Goal: Information Seeking & Learning: Learn about a topic

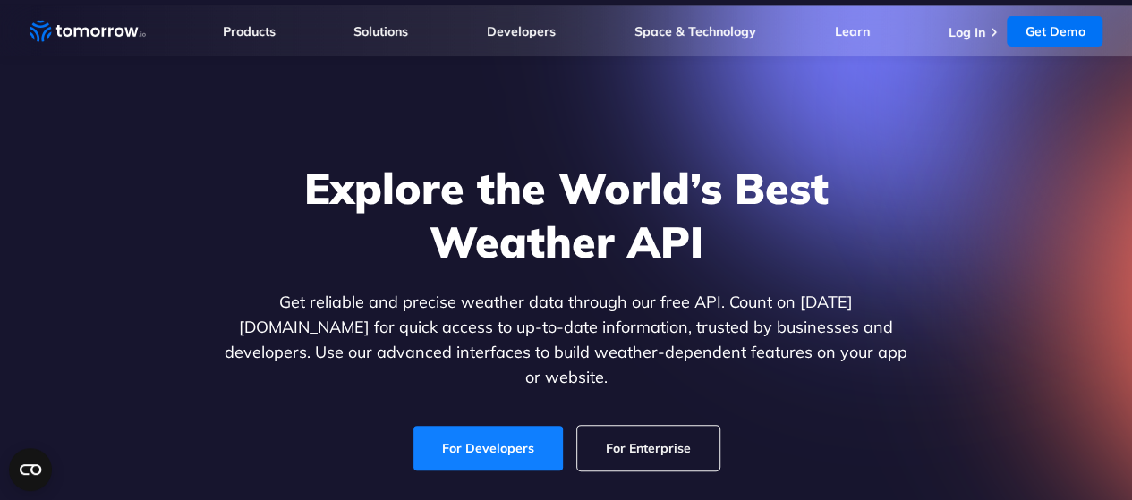
click at [511, 441] on link "For Developers" at bounding box center [487, 448] width 149 height 45
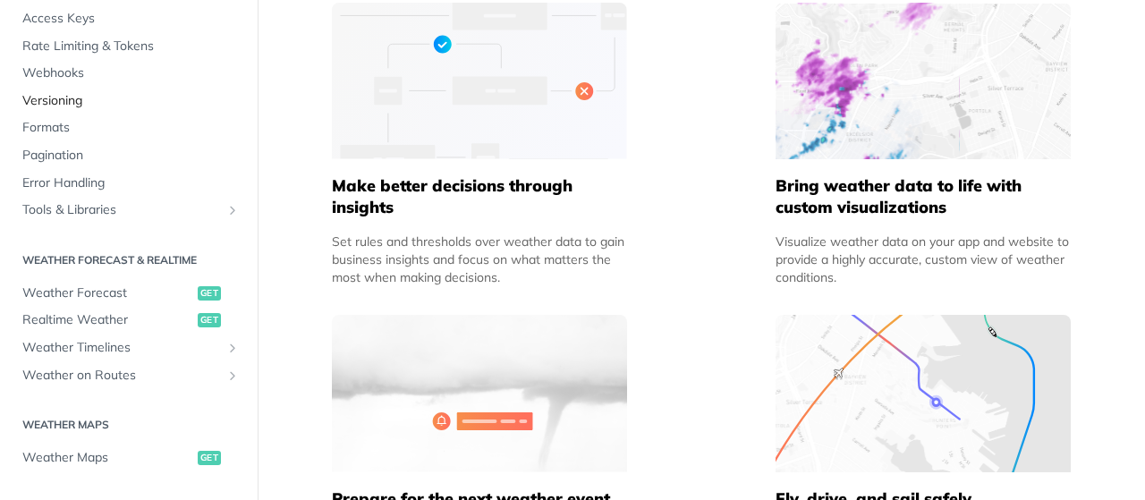
scroll to position [157, 0]
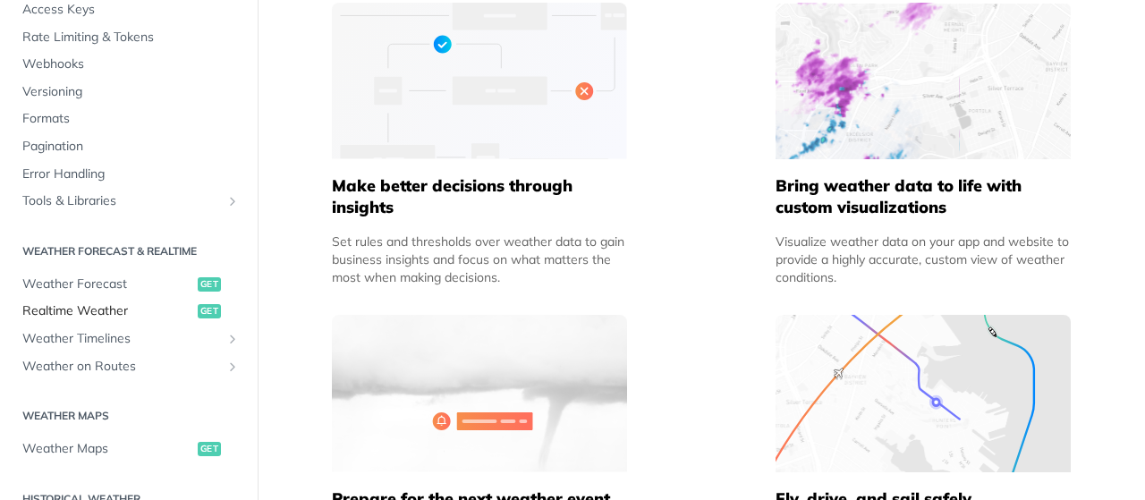
click at [150, 319] on span "Realtime Weather" at bounding box center [107, 311] width 171 height 18
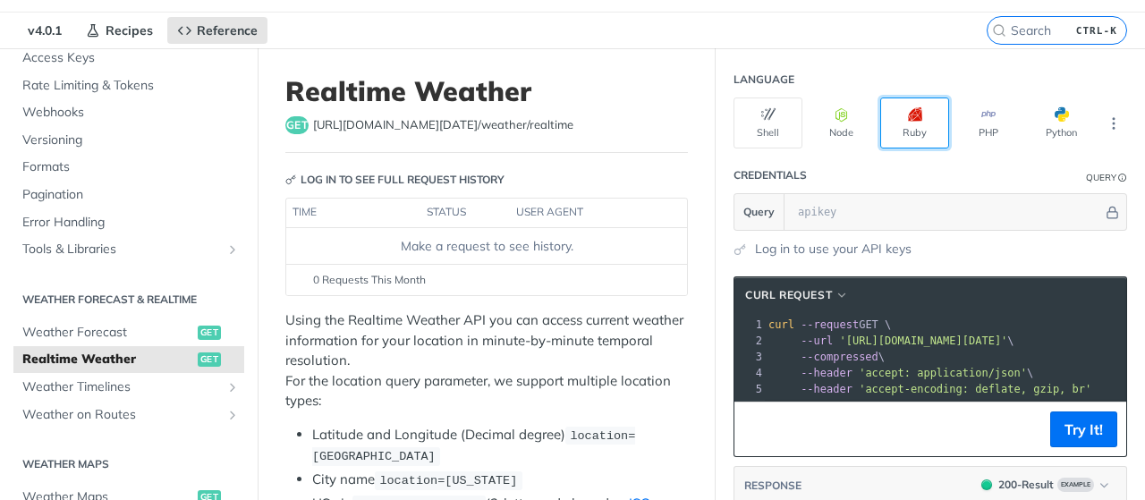
click at [890, 137] on button "Ruby" at bounding box center [915, 123] width 69 height 51
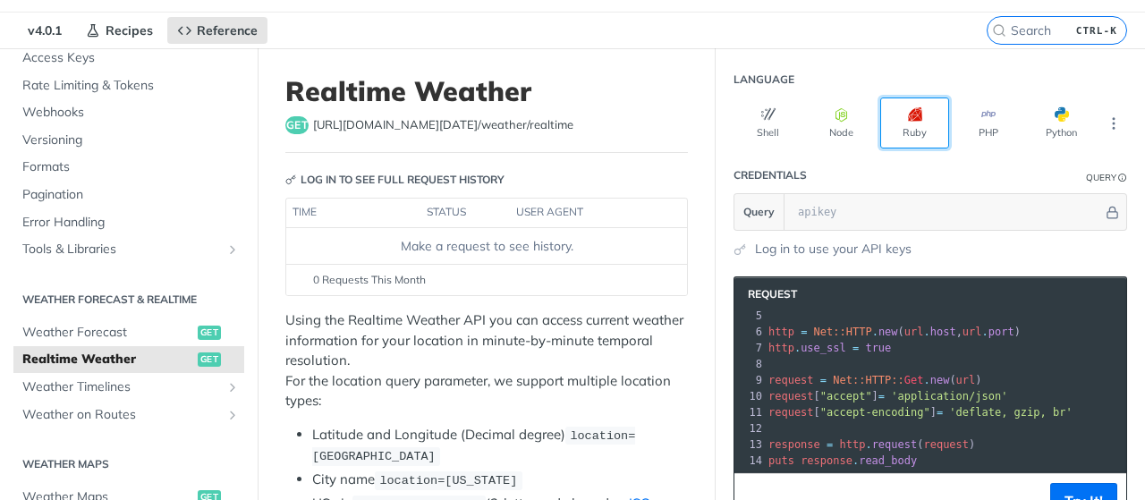
scroll to position [84, 0]
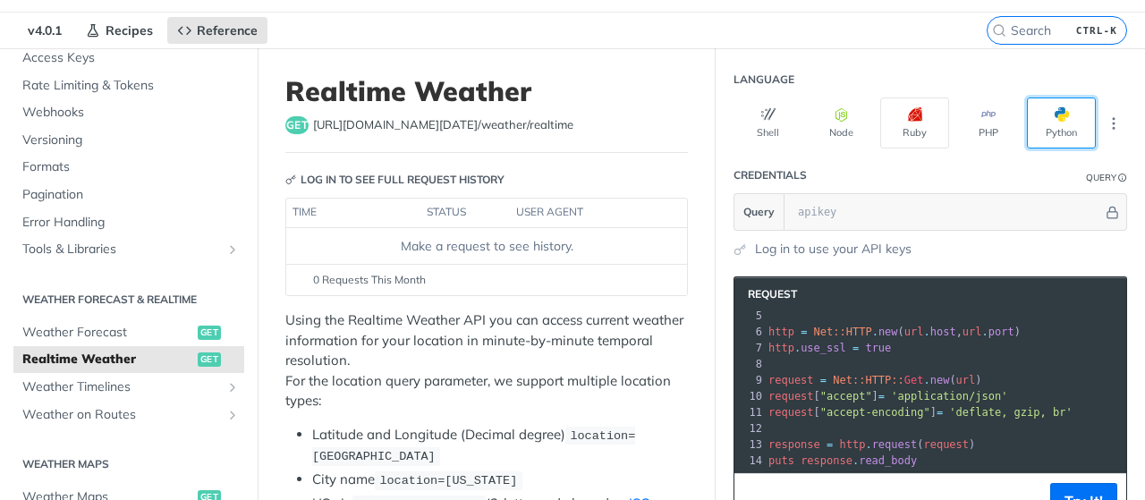
click at [1038, 119] on button "Python" at bounding box center [1061, 123] width 69 height 51
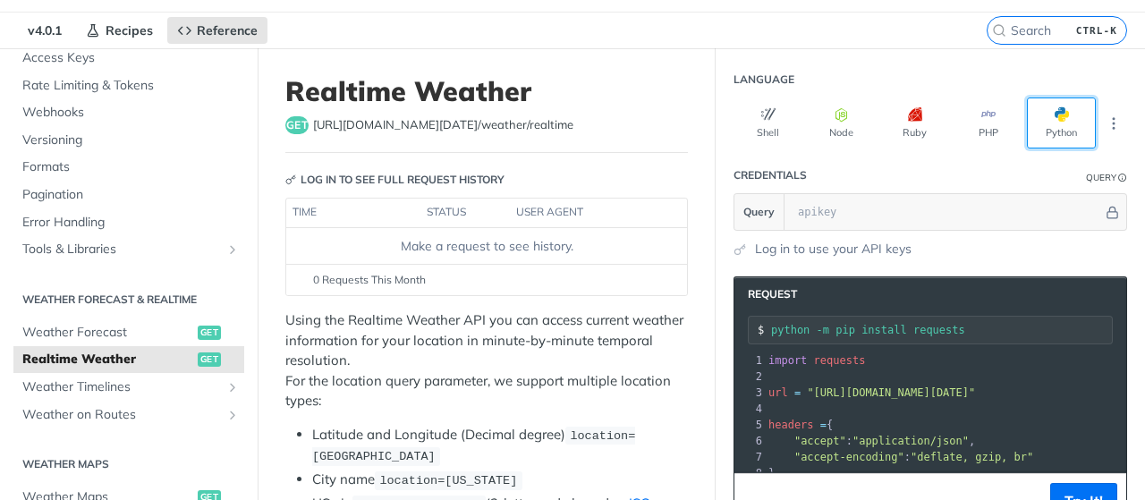
scroll to position [0, 0]
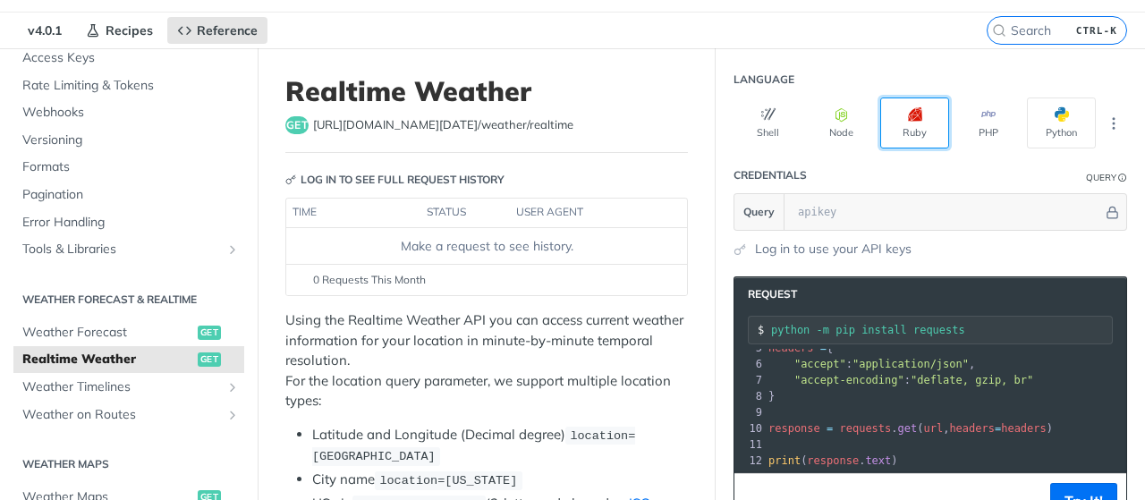
click at [906, 123] on button "Ruby" at bounding box center [915, 123] width 69 height 51
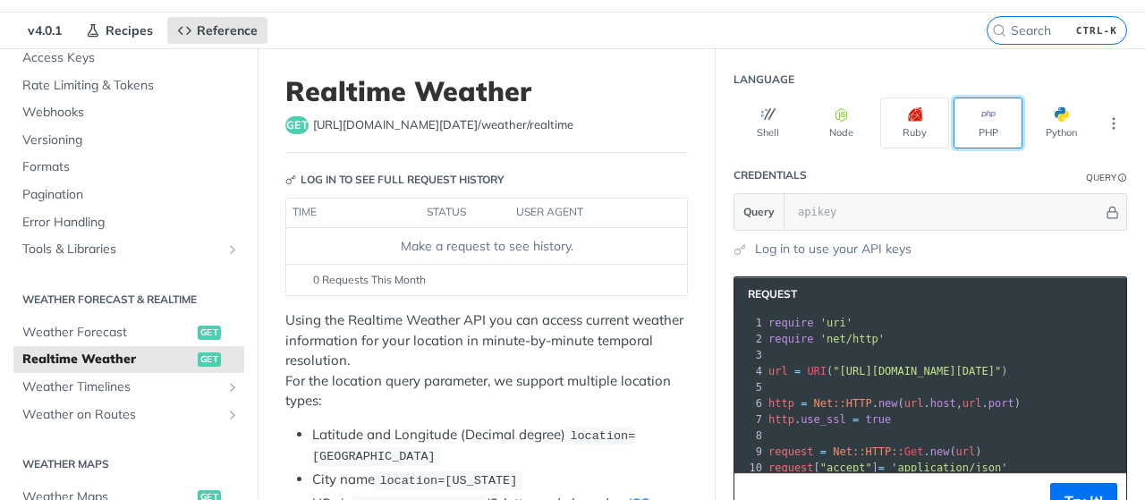
click at [963, 123] on button "PHP" at bounding box center [988, 123] width 69 height 51
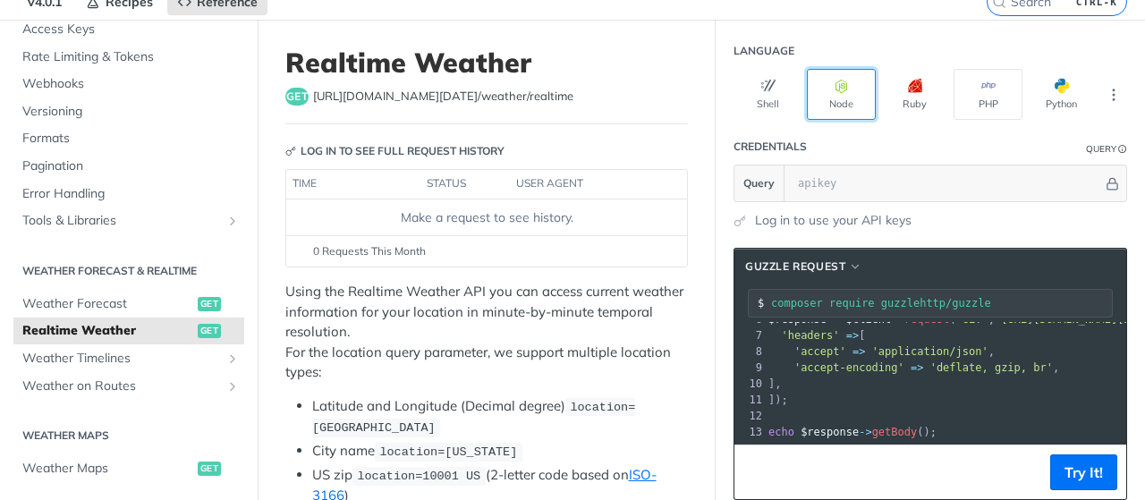
click at [836, 110] on button "Node" at bounding box center [841, 94] width 69 height 51
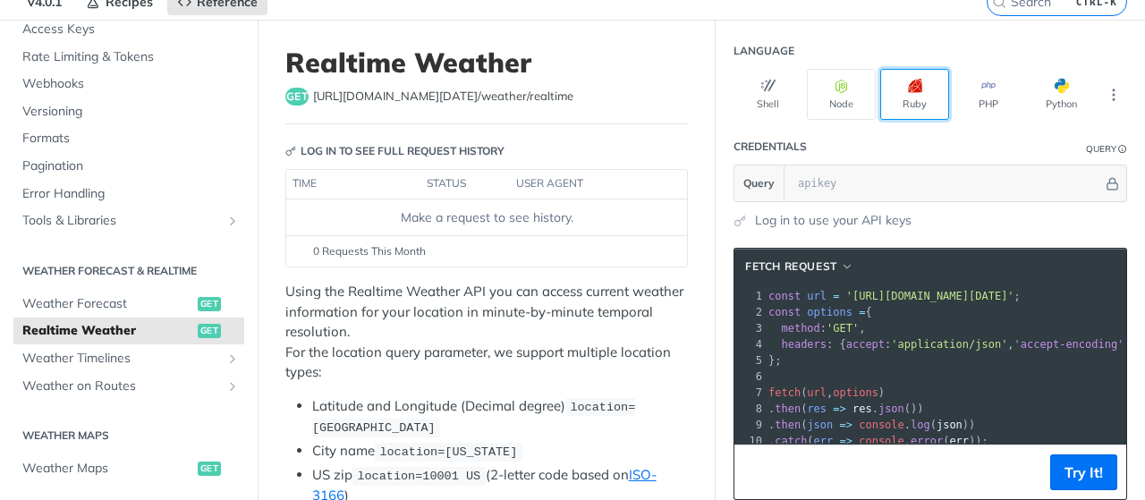
click at [906, 98] on button "Ruby" at bounding box center [915, 94] width 69 height 51
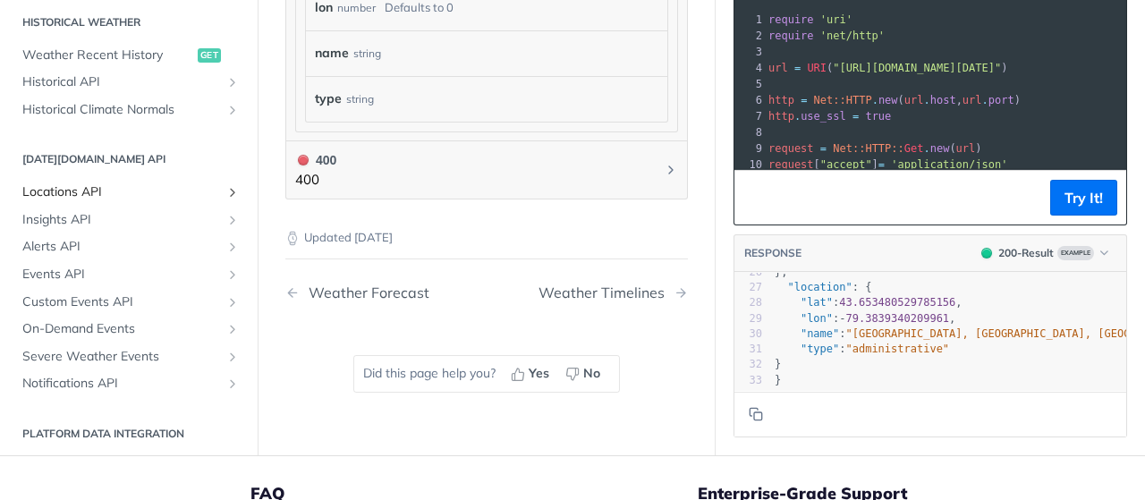
click at [153, 183] on span "Locations API" at bounding box center [121, 192] width 199 height 18
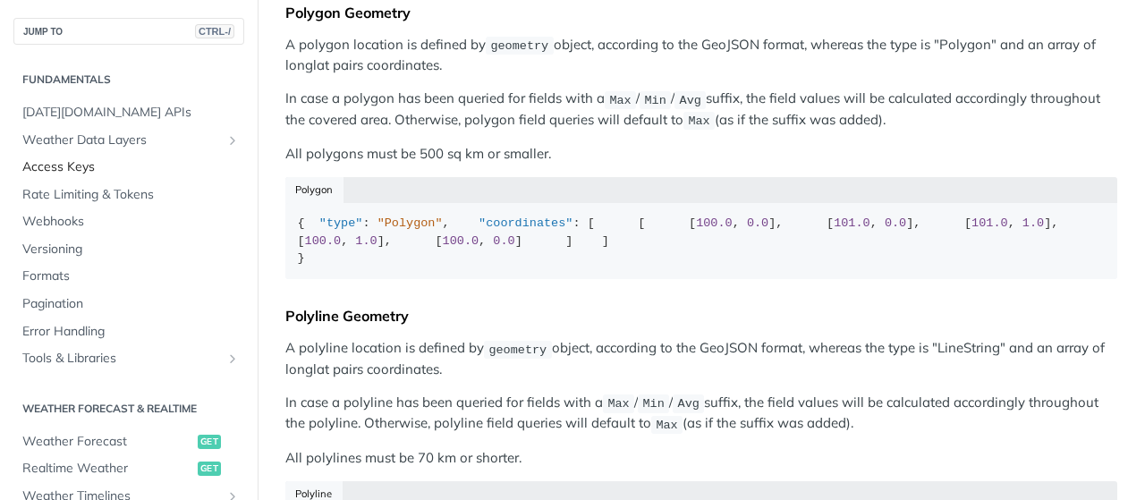
click at [97, 166] on span "Access Keys" at bounding box center [130, 167] width 217 height 18
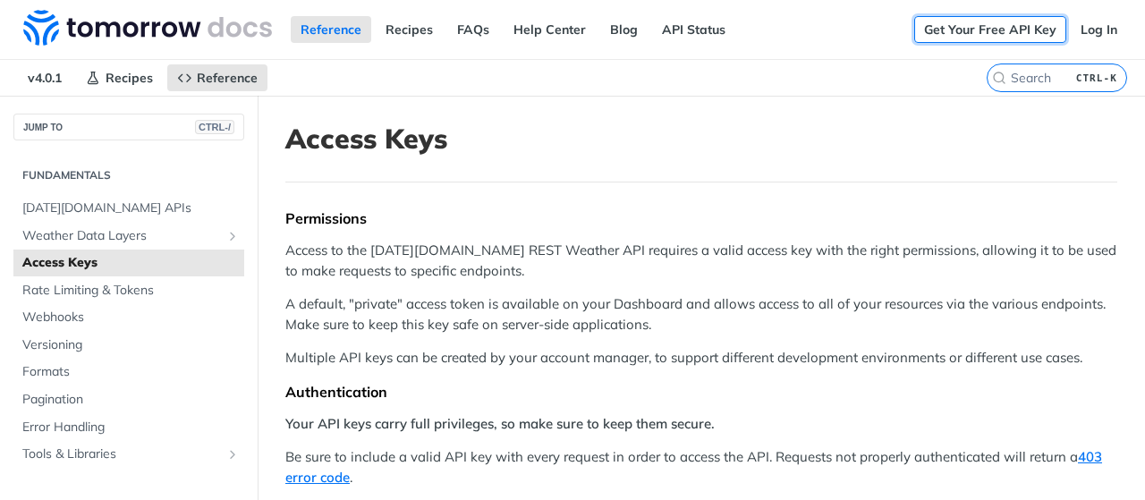
click at [984, 22] on link "Get Your Free API Key" at bounding box center [991, 29] width 152 height 27
click at [1081, 28] on link "Log In" at bounding box center [1099, 29] width 56 height 27
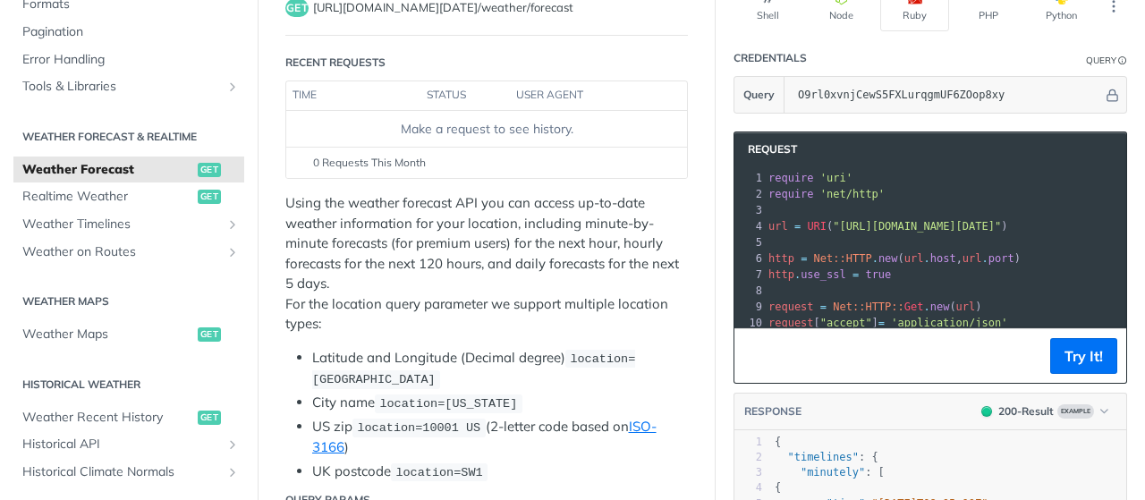
scroll to position [164, 0]
click at [635, 315] on p "Using the weather forecast API you can access up-to-date weather information fo…" at bounding box center [486, 264] width 403 height 141
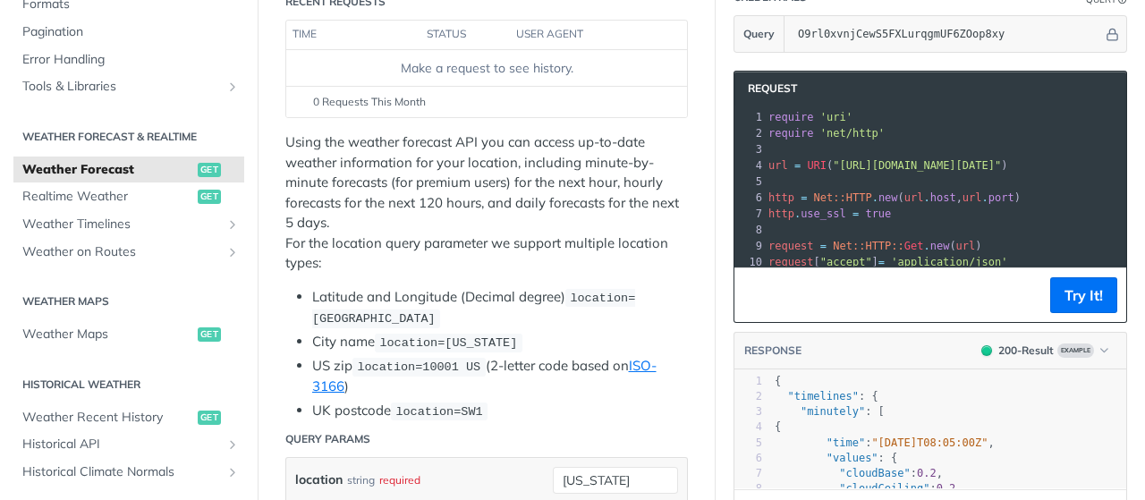
click at [635, 315] on li "Latitude and Longitude (Decimal degree) location=[GEOGRAPHIC_DATA]" at bounding box center [500, 308] width 376 height 42
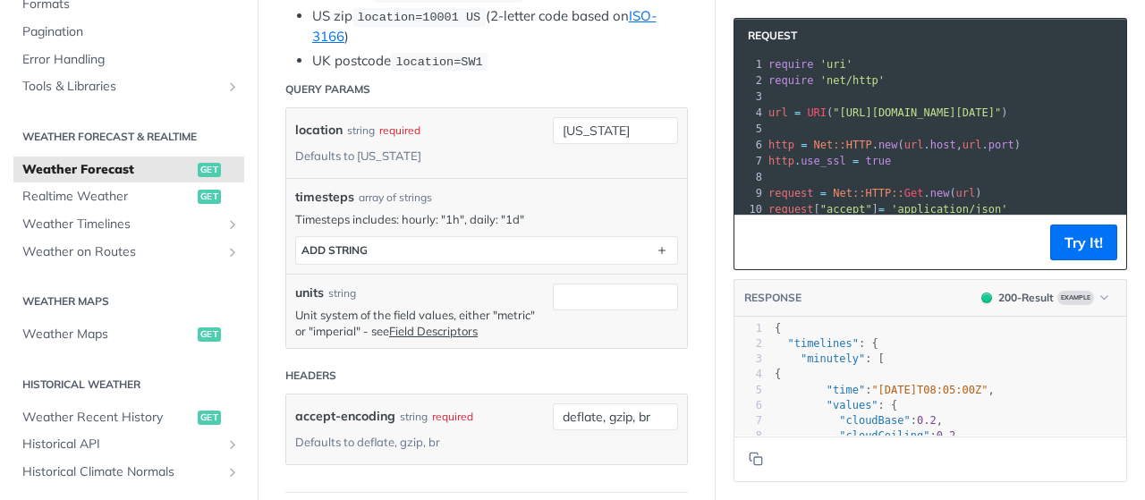
scroll to position [580, 0]
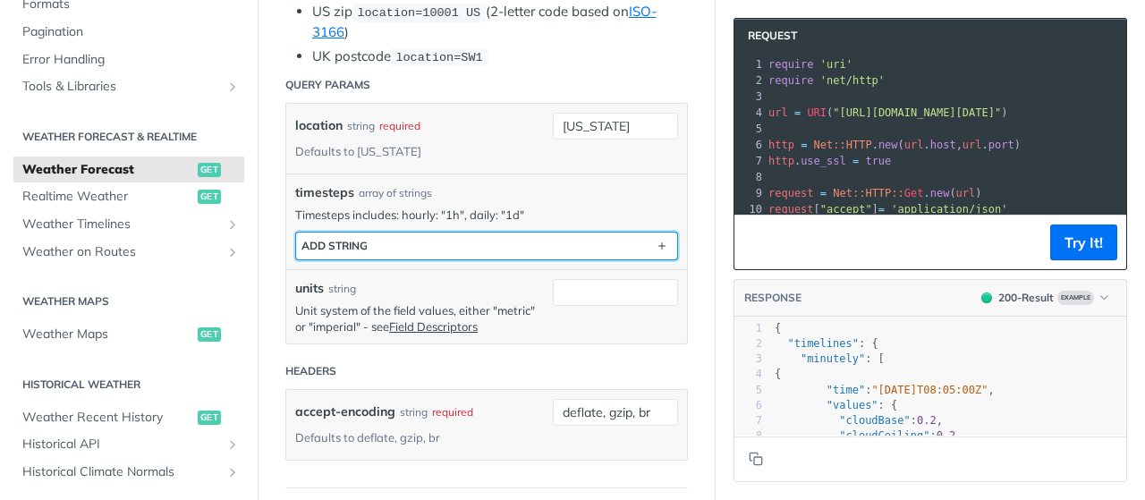
click at [618, 237] on button "ADD string" at bounding box center [486, 246] width 381 height 27
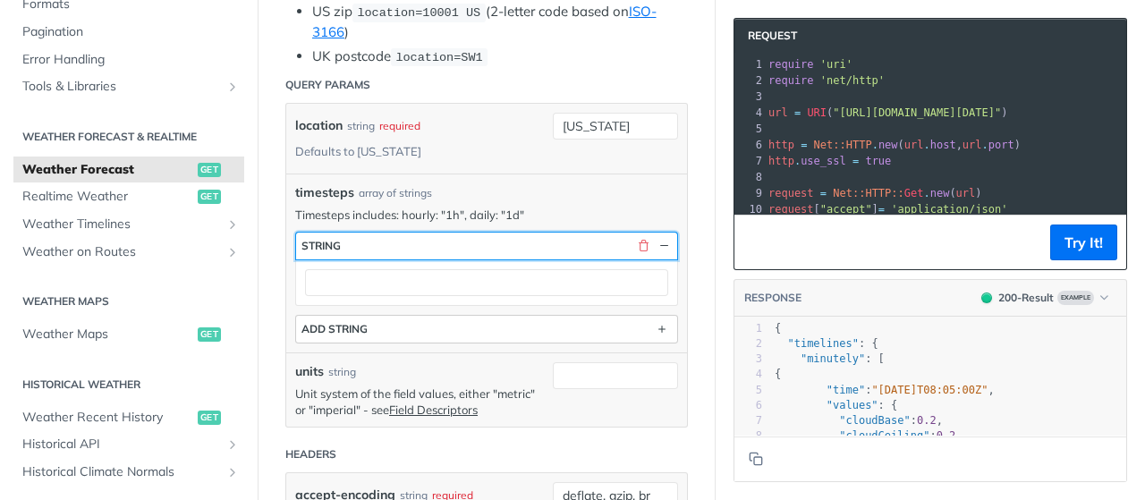
click at [631, 238] on div "button" at bounding box center [651, 246] width 41 height 16
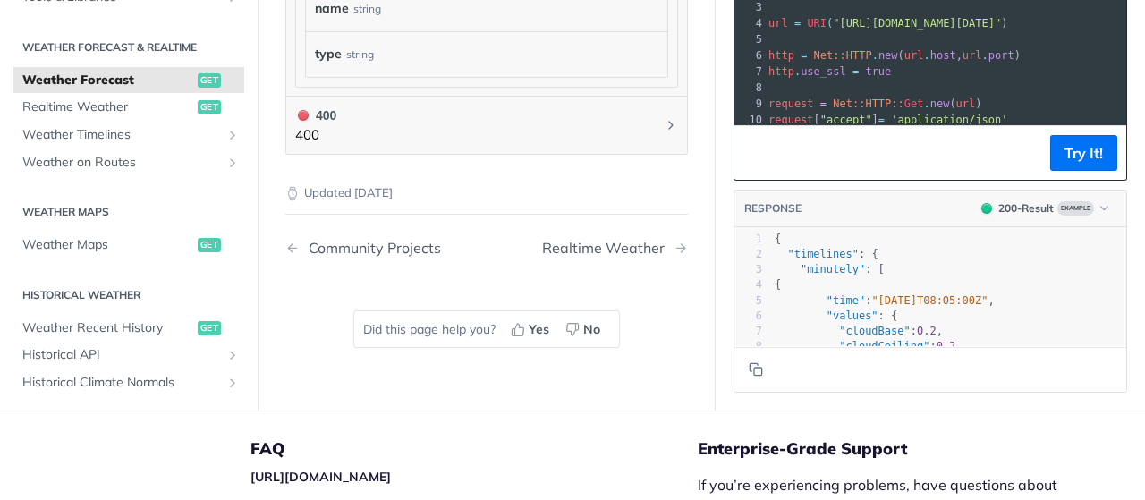
scroll to position [2109, 0]
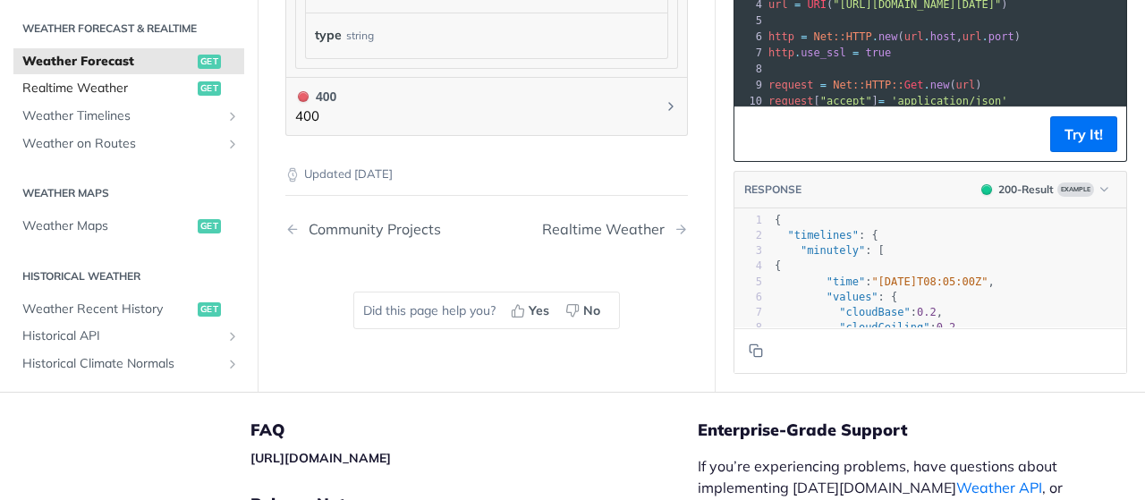
click at [156, 80] on span "Realtime Weather" at bounding box center [107, 89] width 171 height 18
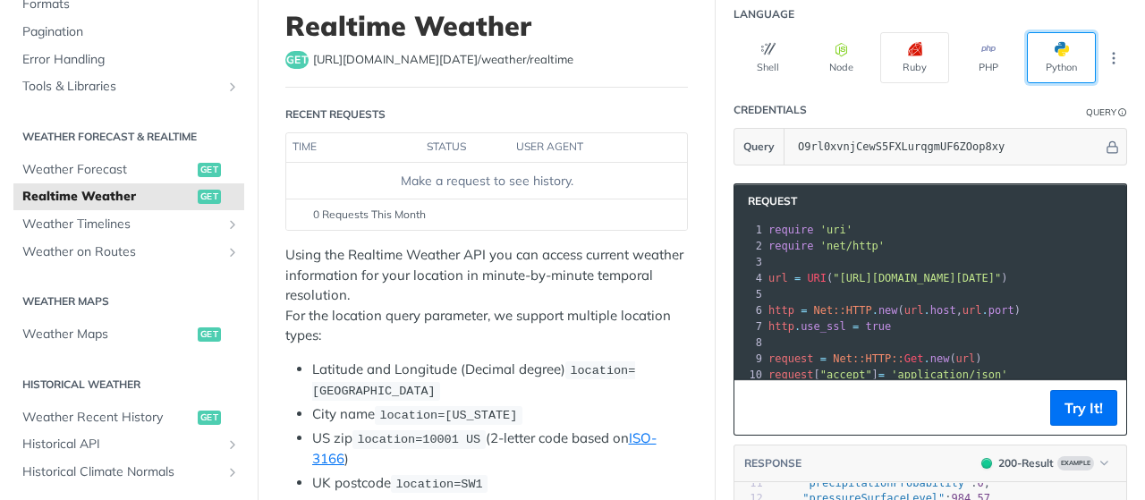
click at [1042, 65] on button "Python" at bounding box center [1061, 57] width 69 height 51
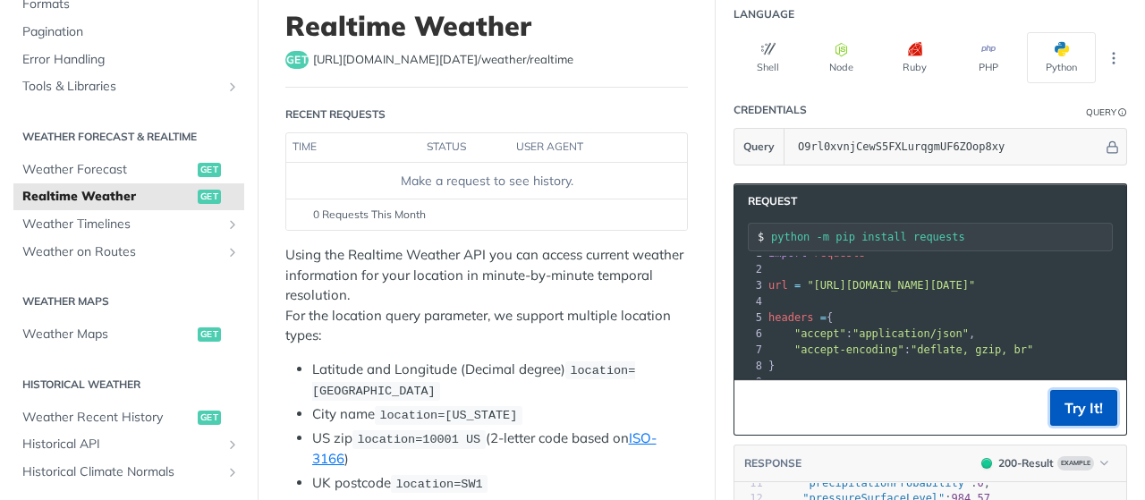
click at [1068, 402] on button "Try It!" at bounding box center [1084, 408] width 67 height 36
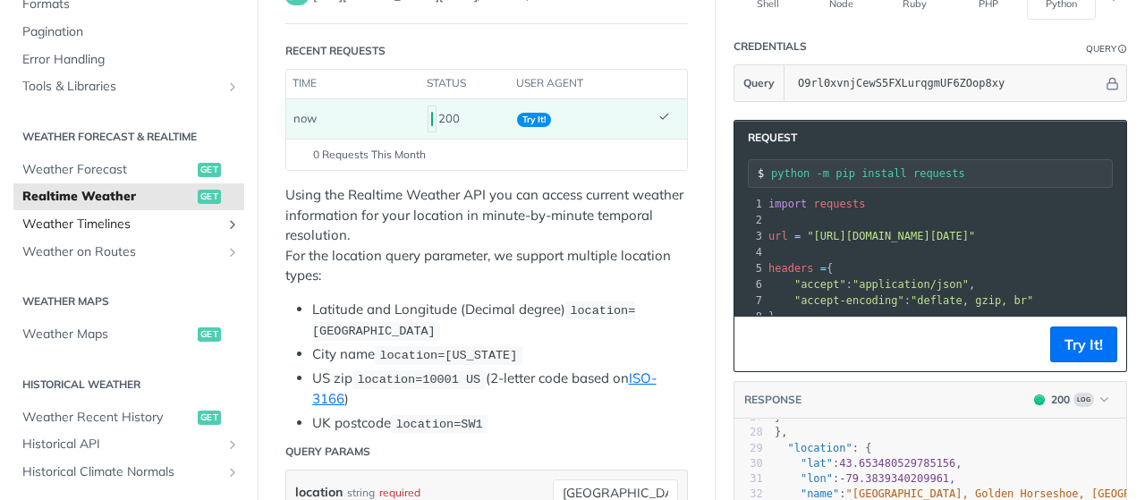
click at [226, 227] on icon "Show subpages for Weather Timelines" at bounding box center [233, 224] width 14 height 14
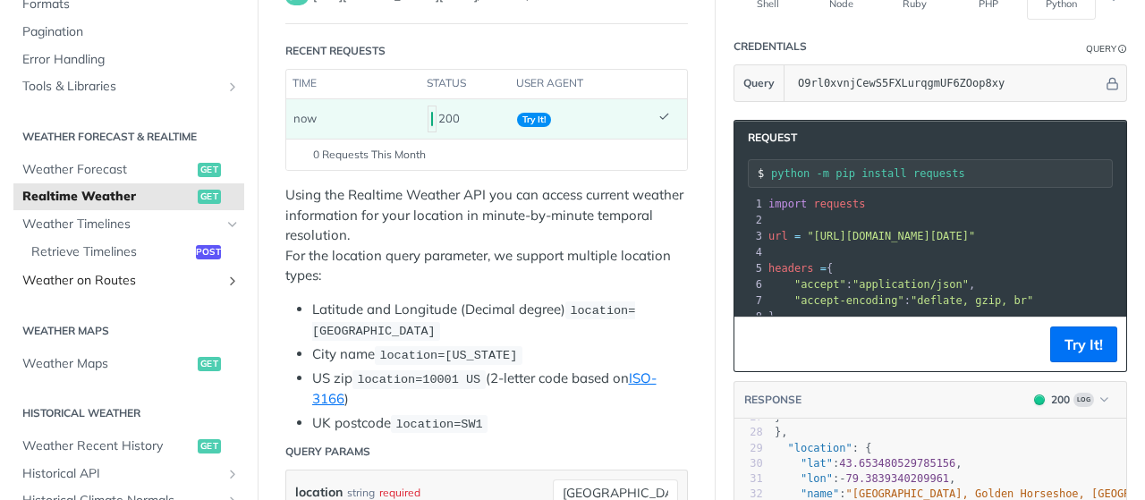
click at [186, 277] on span "Weather on Routes" at bounding box center [121, 281] width 199 height 18
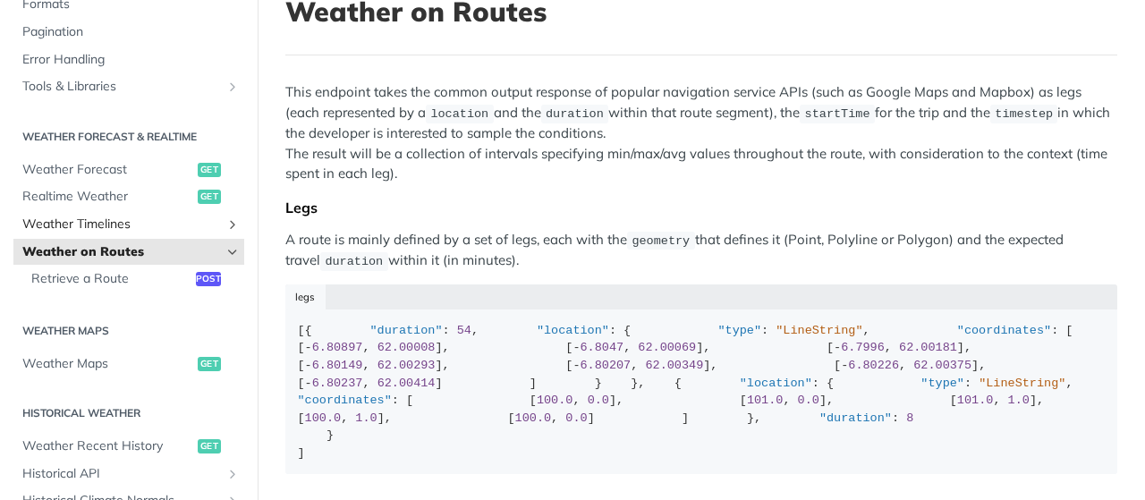
click at [147, 216] on span "Weather Timelines" at bounding box center [121, 225] width 199 height 18
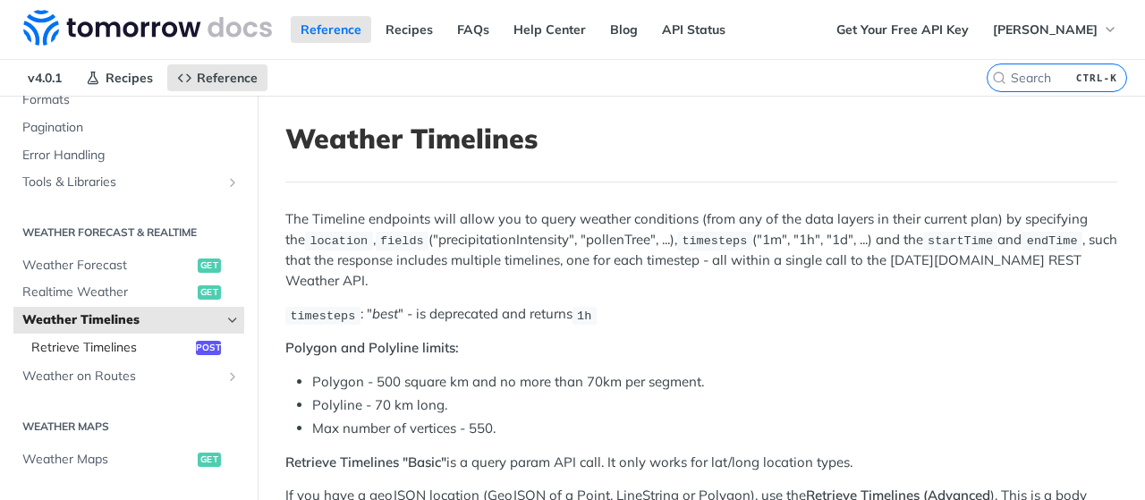
click at [184, 336] on link "Retrieve Timelines post" at bounding box center [133, 348] width 222 height 27
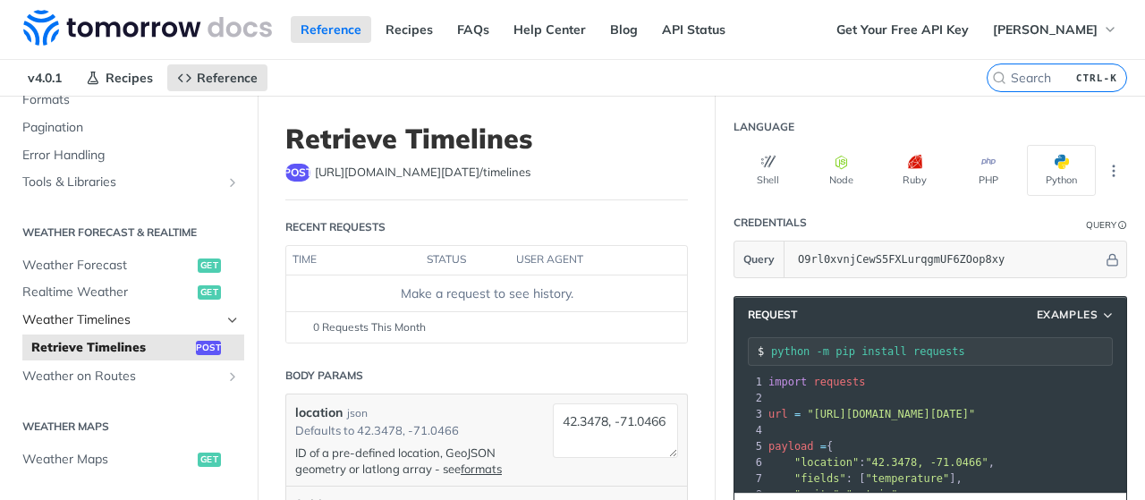
click at [122, 314] on span "Weather Timelines" at bounding box center [121, 320] width 199 height 18
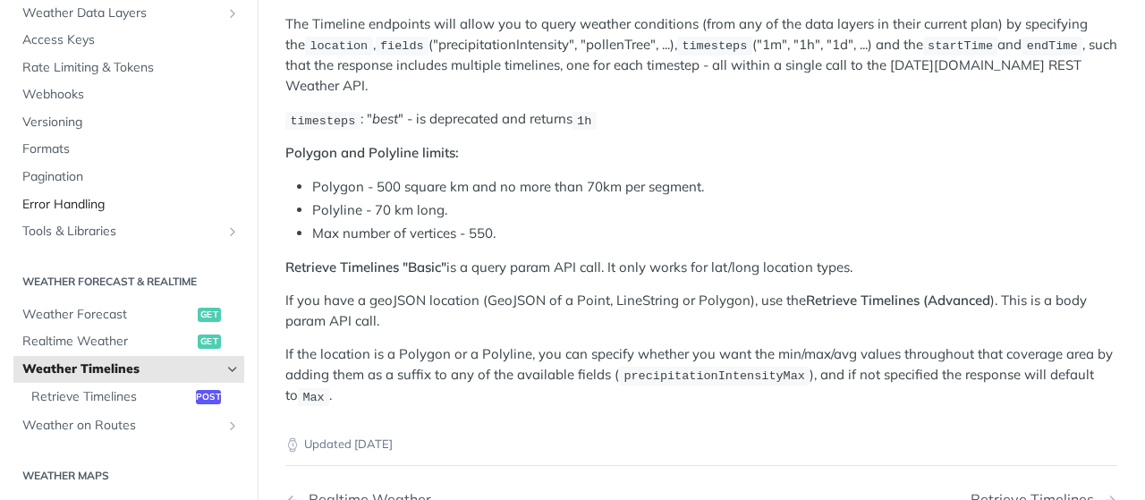
scroll to position [123, 0]
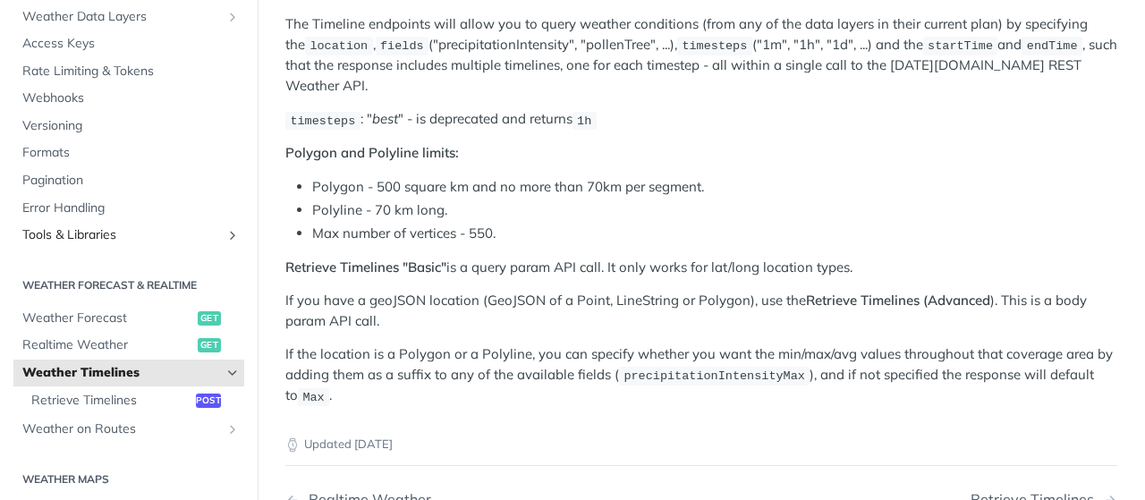
click at [97, 225] on link "Tools & Libraries" at bounding box center [128, 235] width 231 height 27
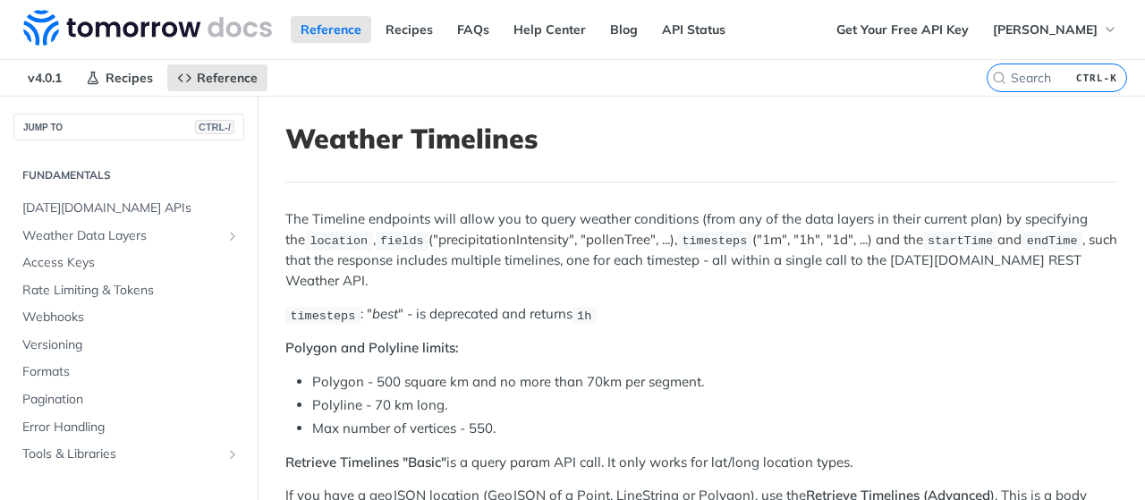
scroll to position [328, 0]
